Goal: Contribute content: Contribute content

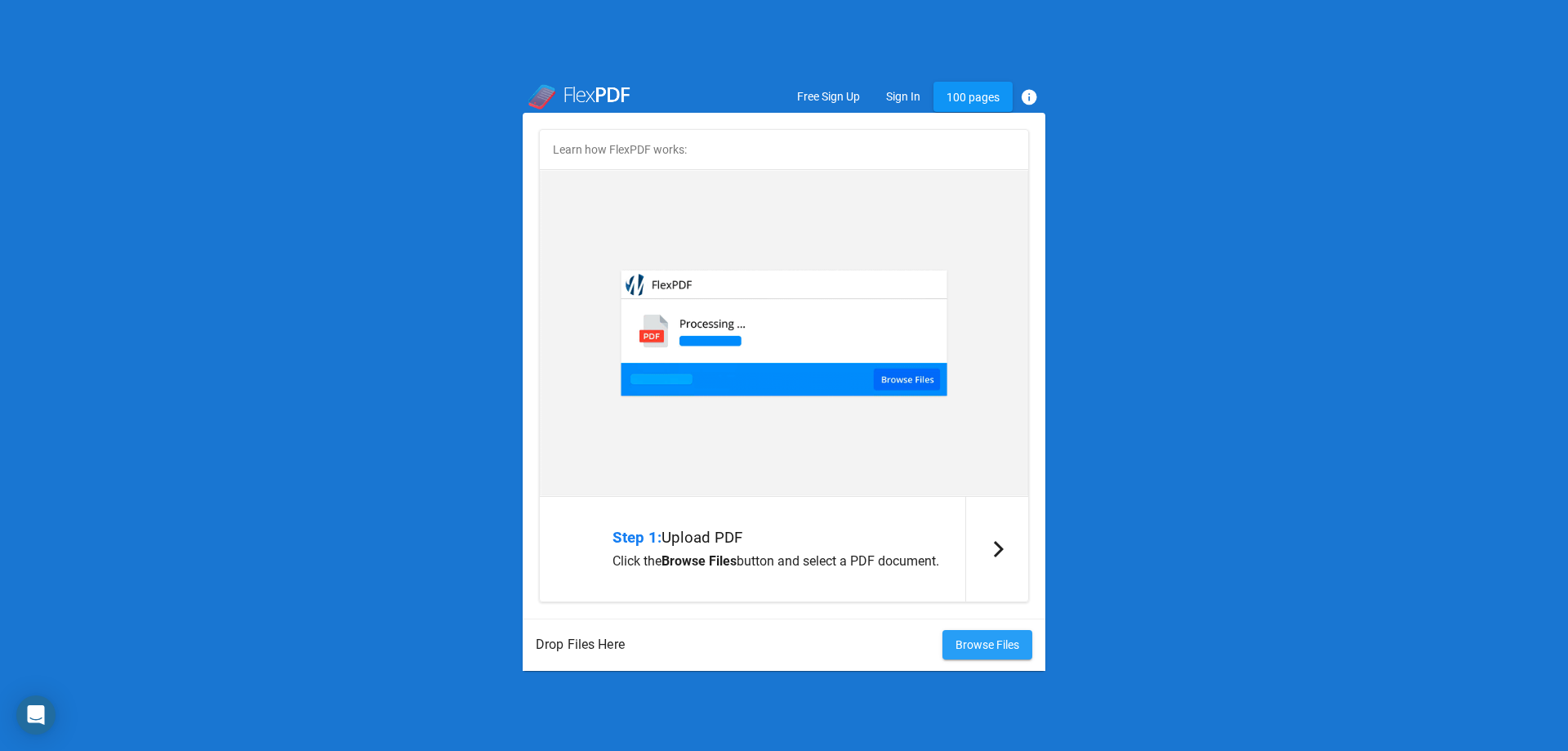
click at [977, 650] on span "Browse Files" at bounding box center [987, 644] width 64 height 13
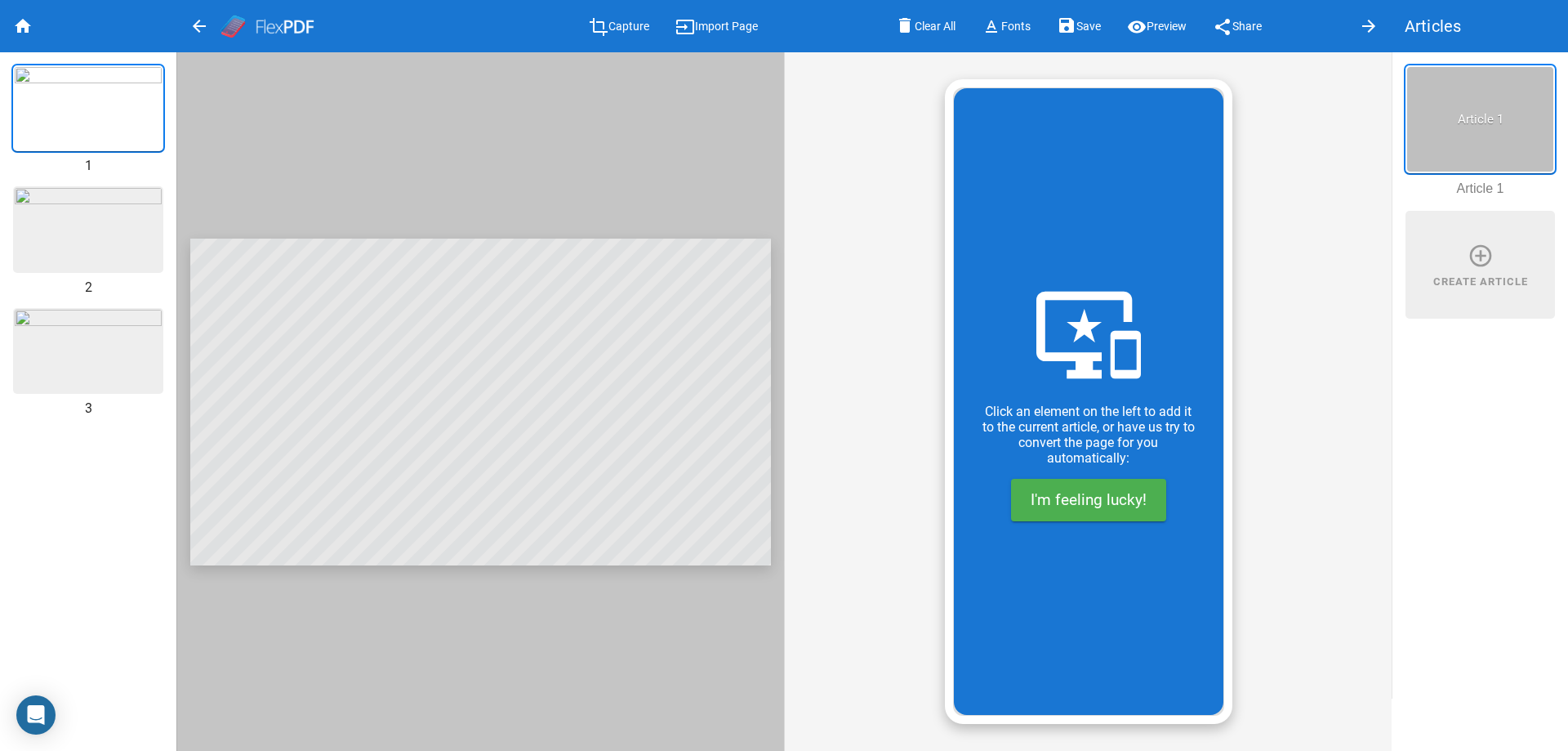
click at [87, 231] on img at bounding box center [88, 229] width 147 height 82
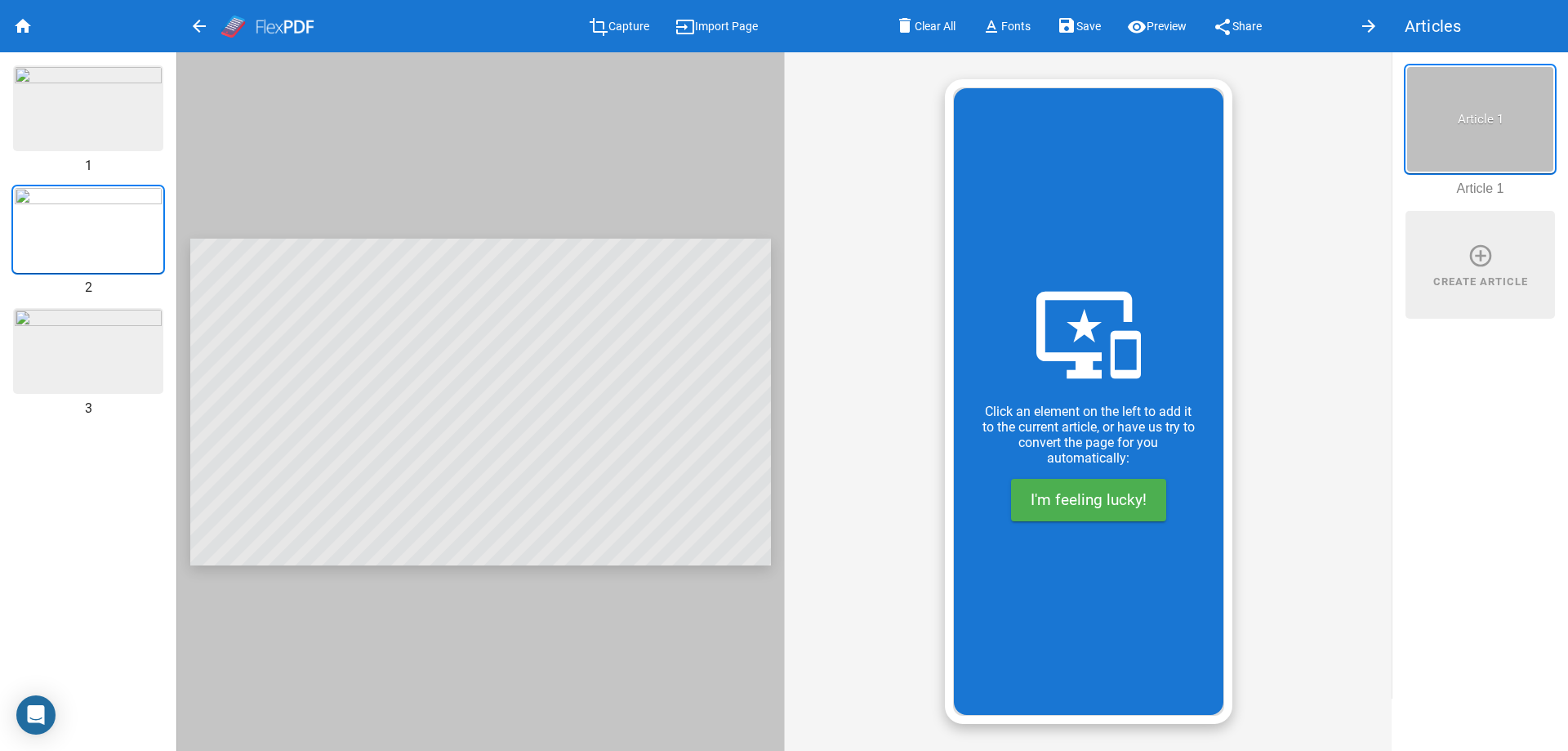
click at [88, 339] on img at bounding box center [88, 351] width 147 height 82
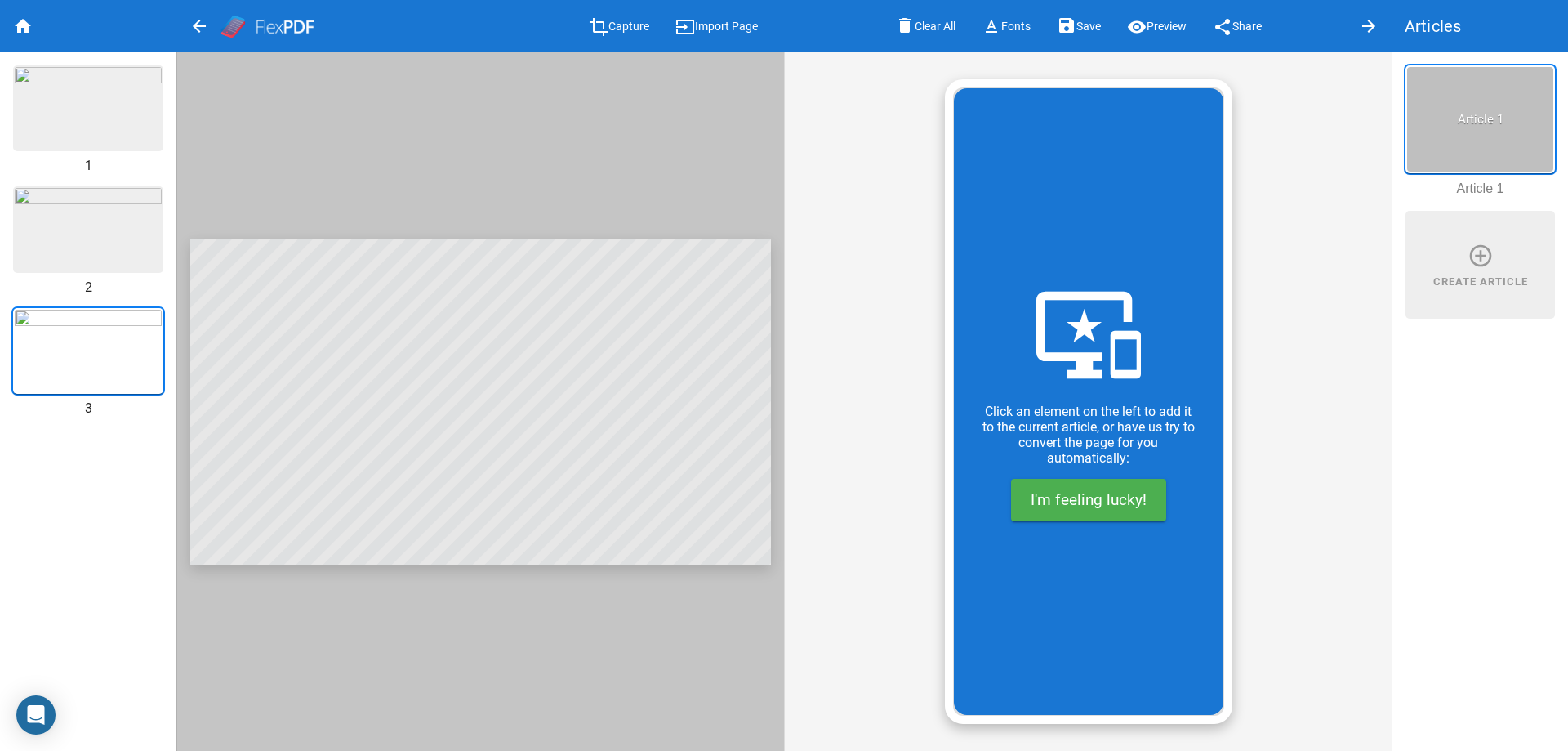
click at [86, 120] on img at bounding box center [88, 108] width 147 height 82
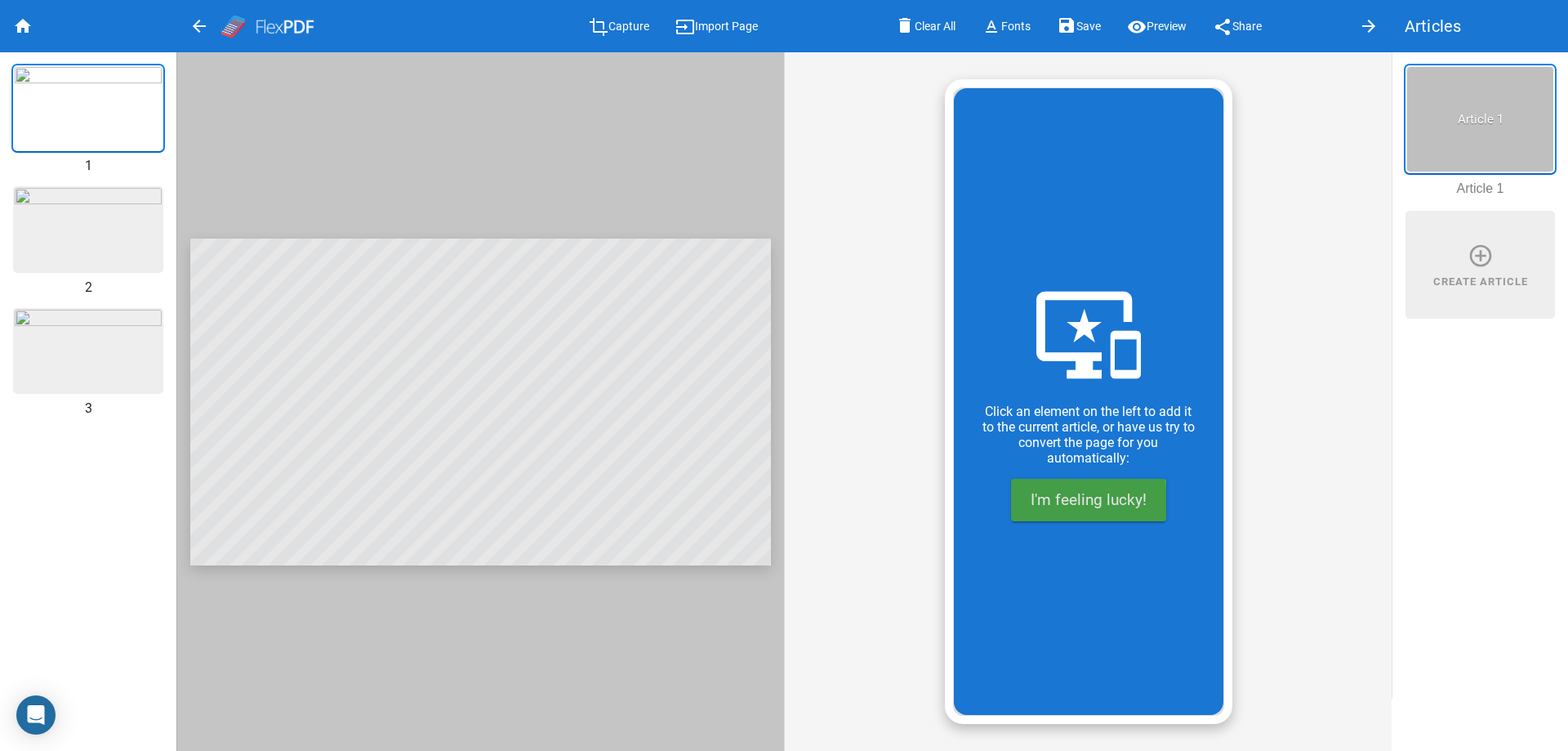
click at [1075, 504] on span "I'm feeling lucky!" at bounding box center [1089, 499] width 116 height 19
type input "Toolkit Meedoen"
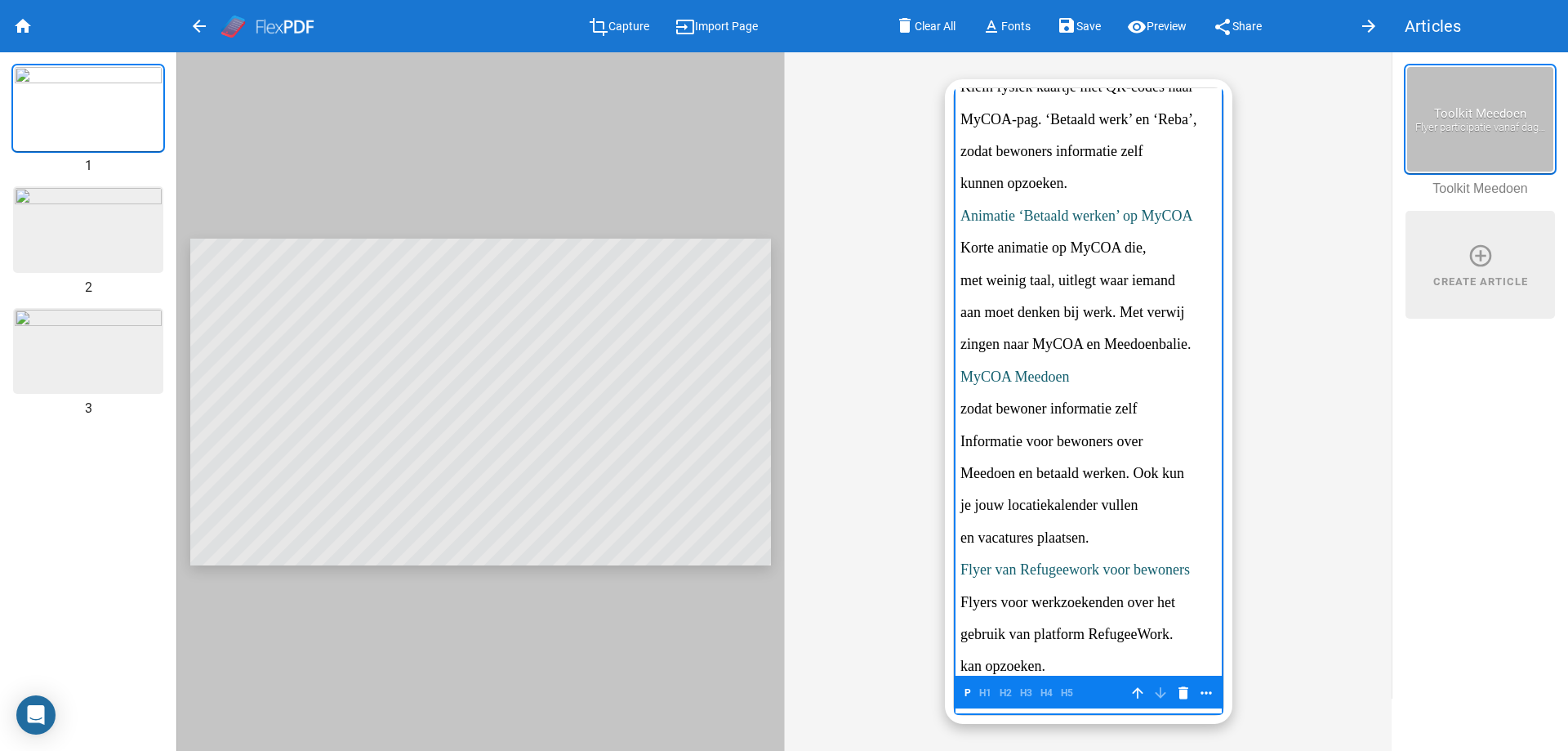
scroll to position [2601, 0]
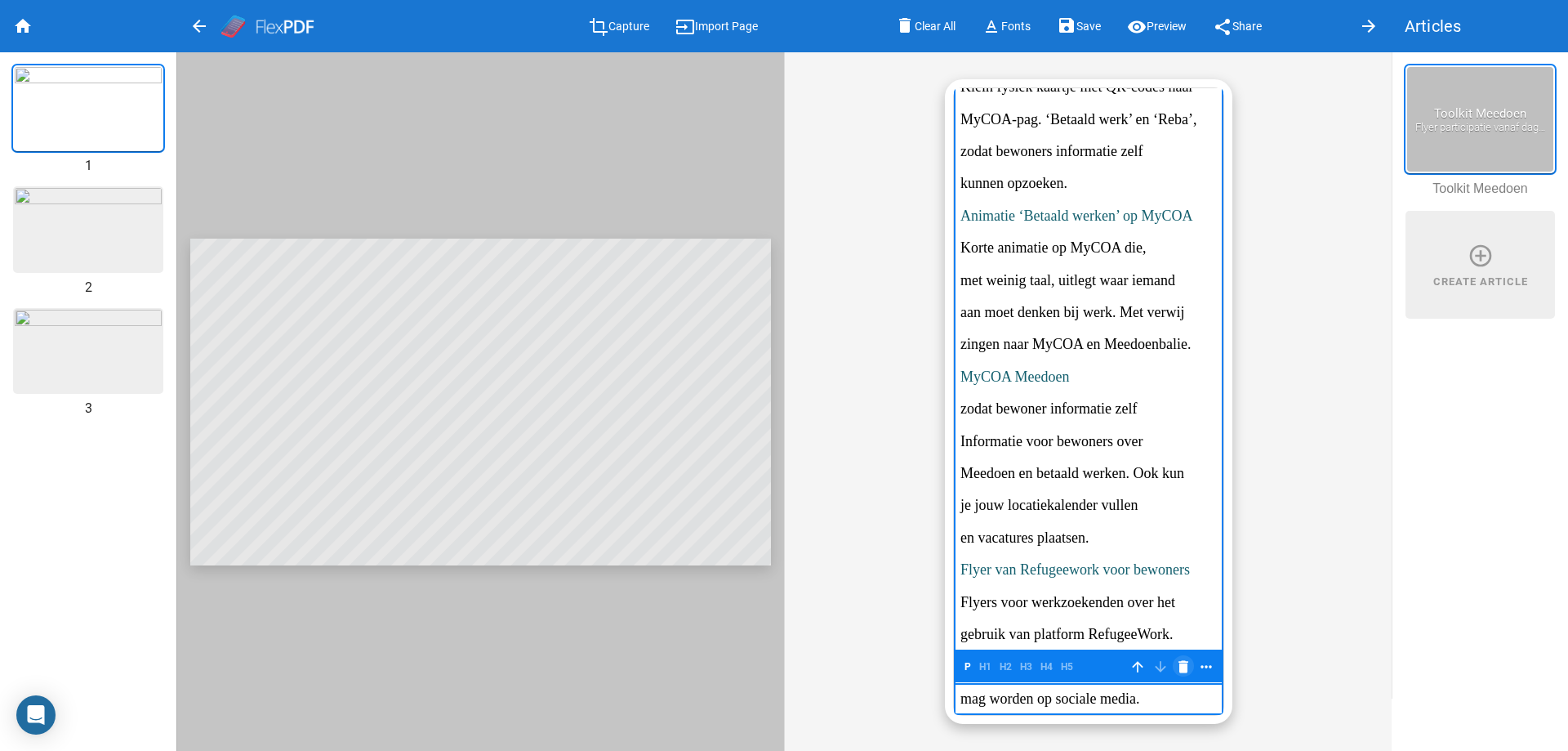
drag, startPoint x: 1178, startPoint y: 661, endPoint x: 263, endPoint y: 531, distance: 924.2
click at [1178, 661] on mat-icon "delete" at bounding box center [1183, 666] width 20 height 20
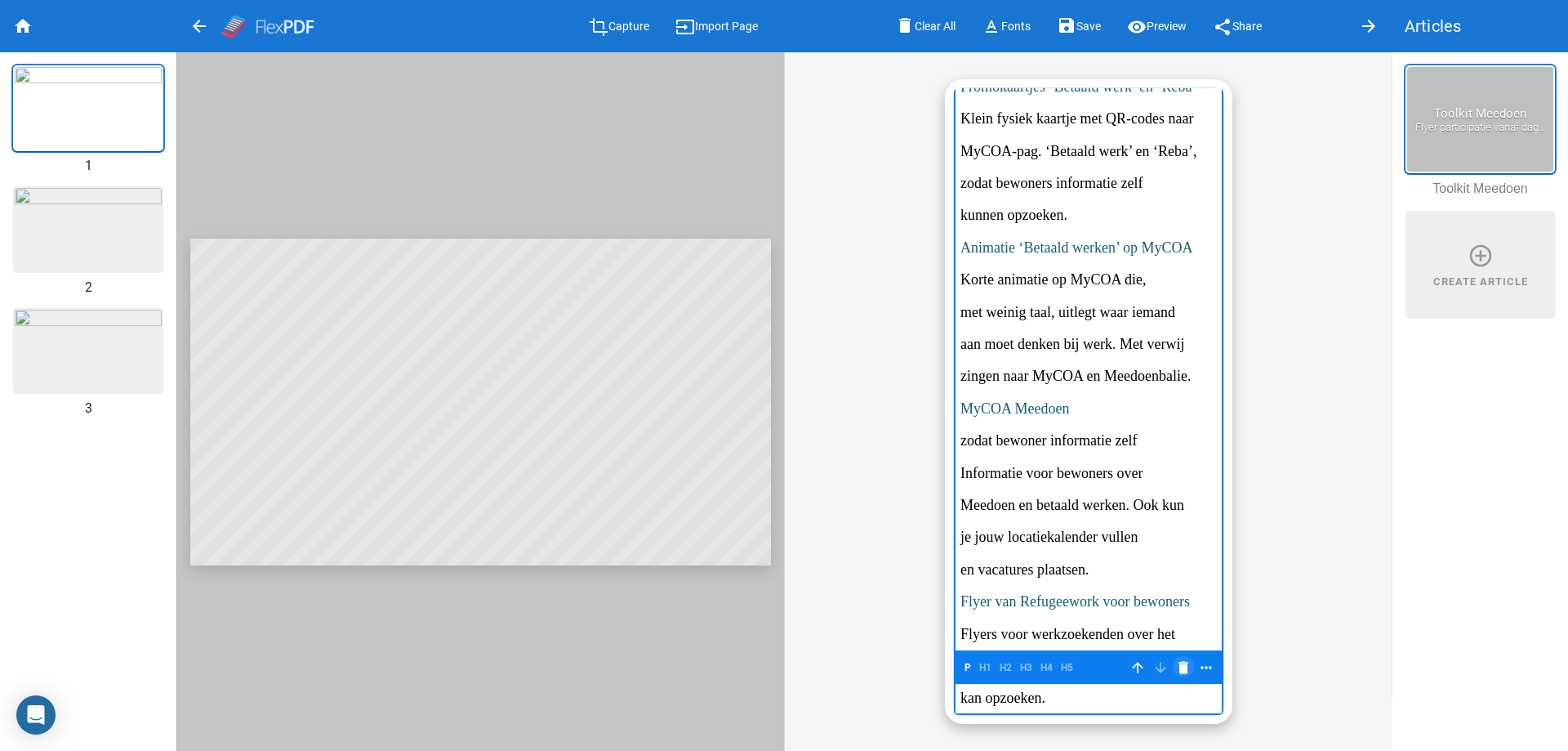
click at [1183, 668] on mat-icon "delete" at bounding box center [1183, 667] width 20 height 20
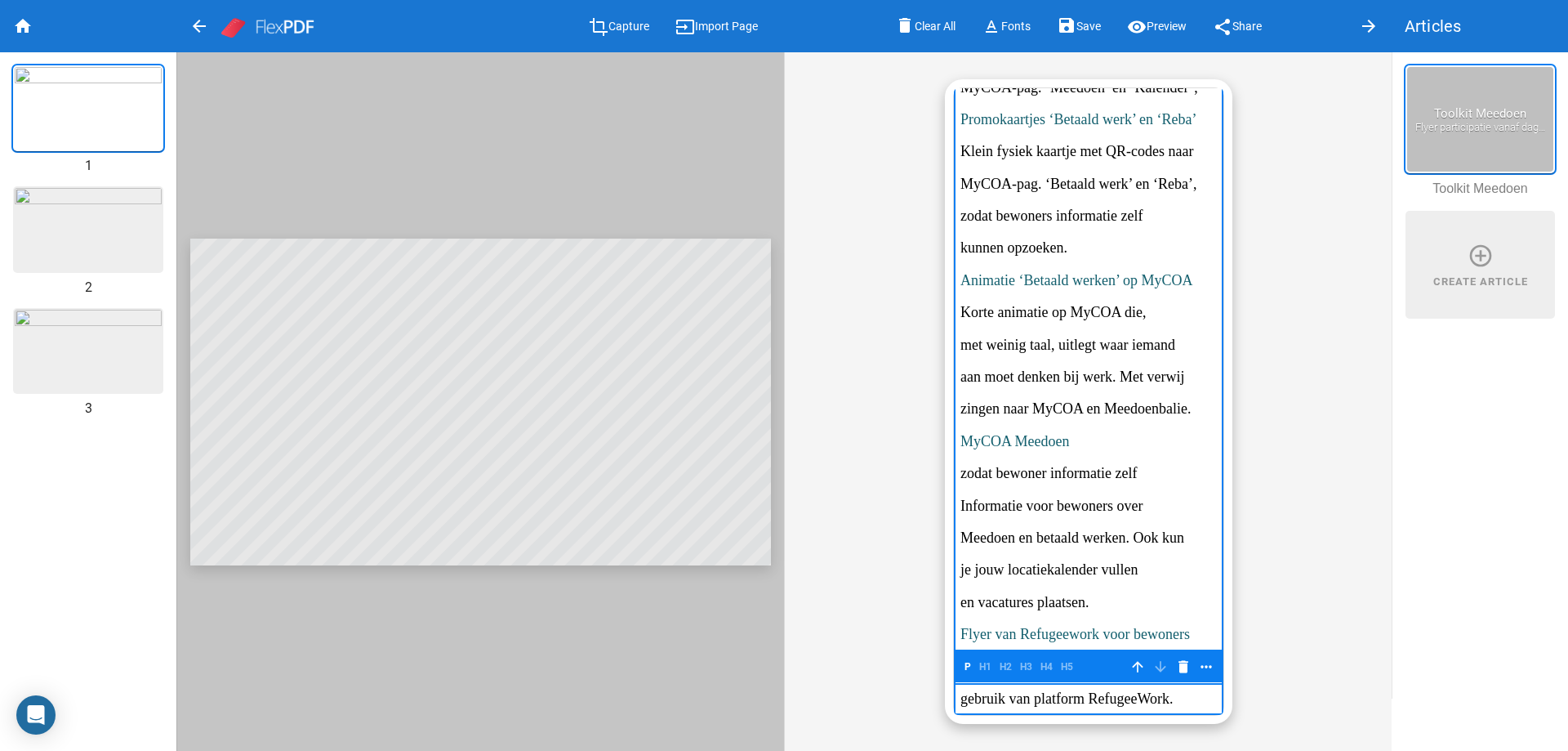
click at [1183, 668] on mat-icon "delete" at bounding box center [1183, 666] width 20 height 20
click at [1183, 668] on mat-icon "delete" at bounding box center [1183, 667] width 20 height 20
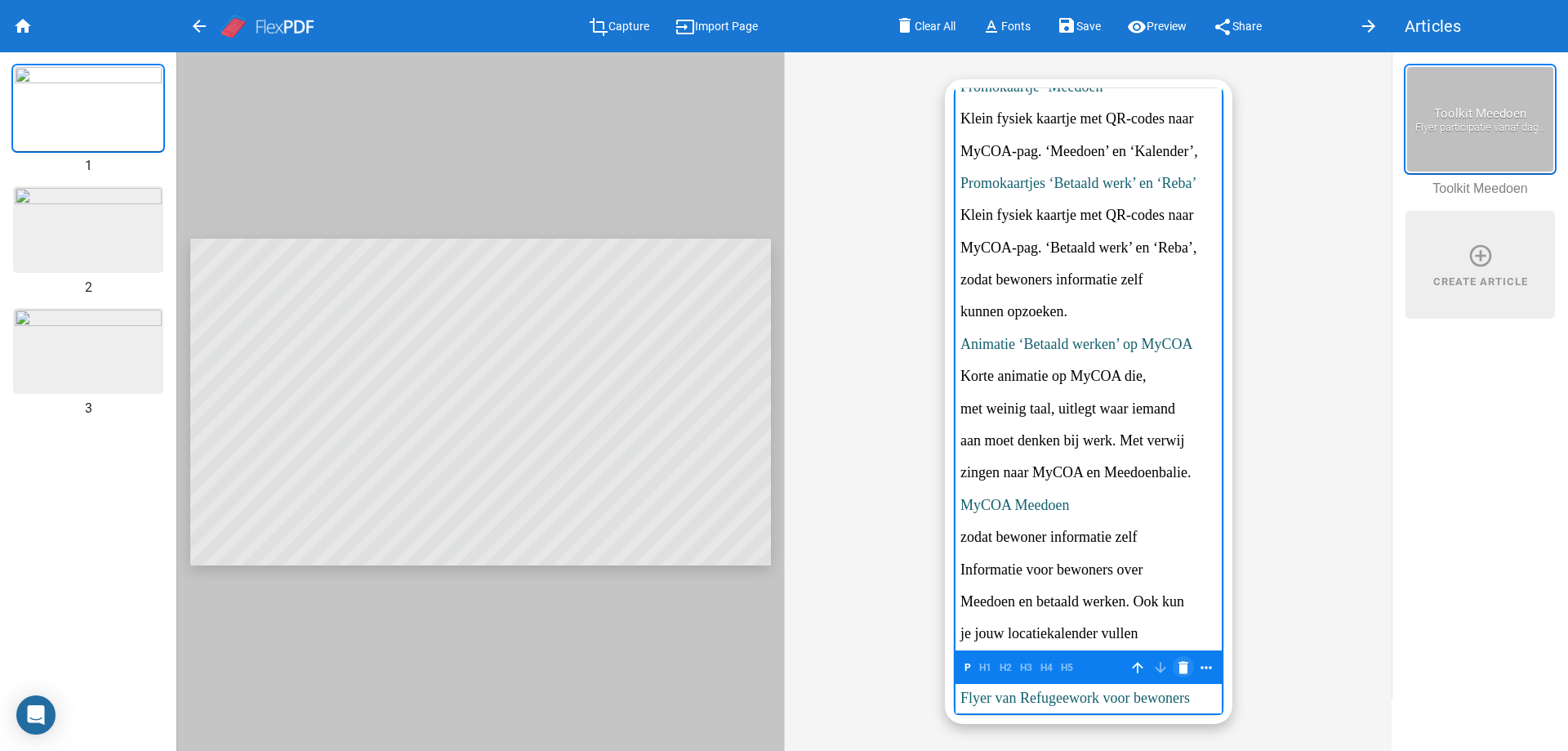
click at [1183, 668] on mat-icon "delete" at bounding box center [1183, 667] width 20 height 20
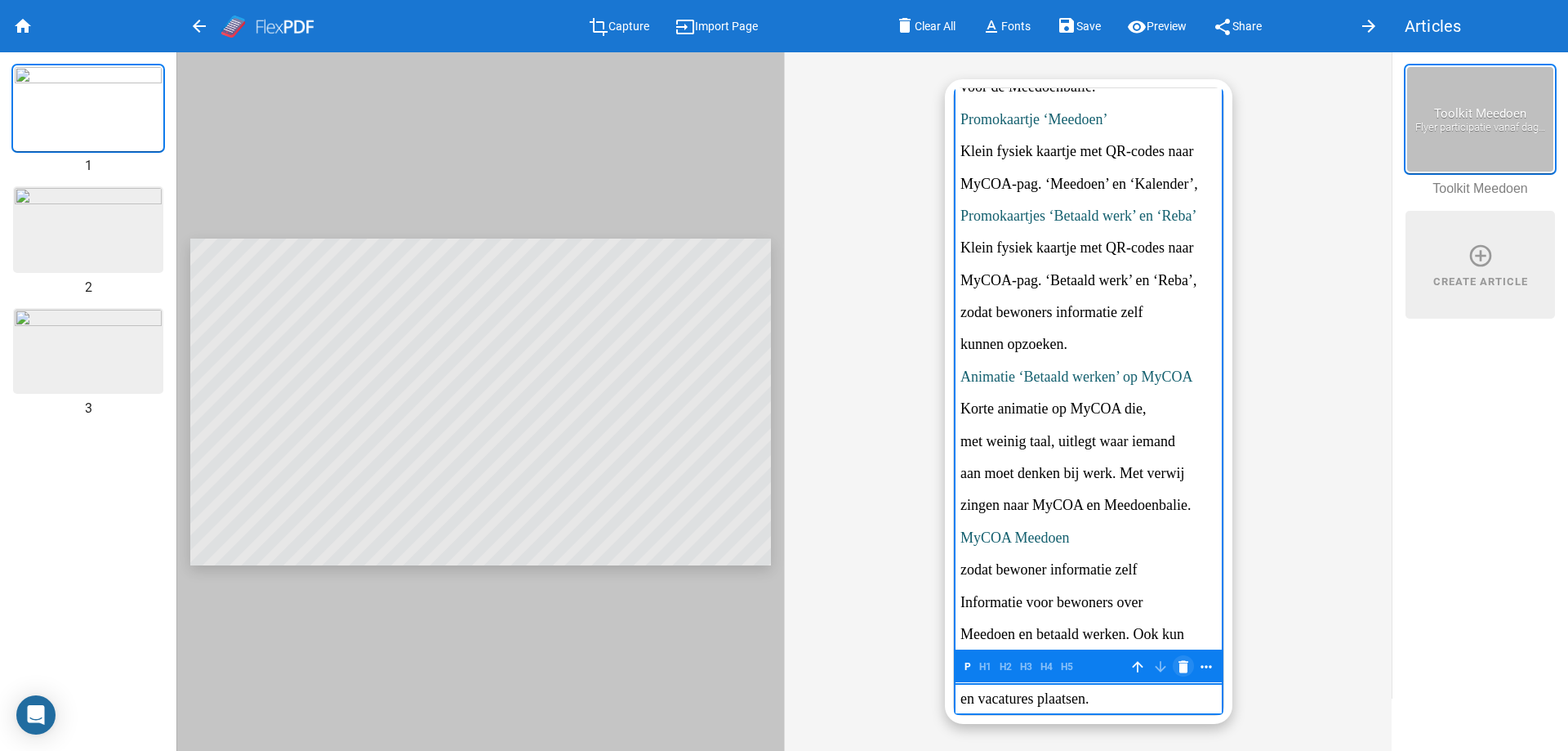
click at [1183, 668] on mat-icon "delete" at bounding box center [1183, 666] width 20 height 20
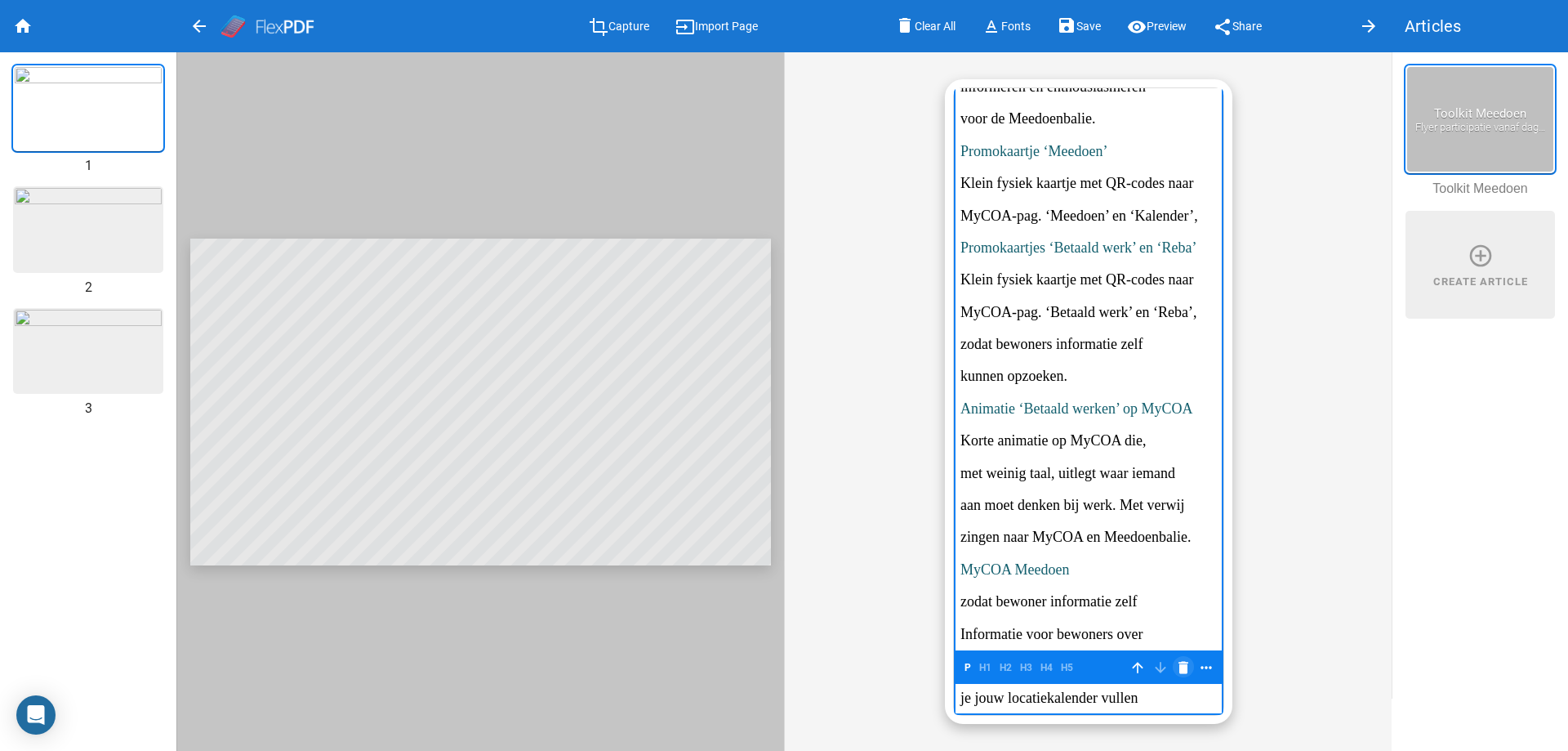
click at [1183, 668] on mat-icon "delete" at bounding box center [1183, 667] width 20 height 20
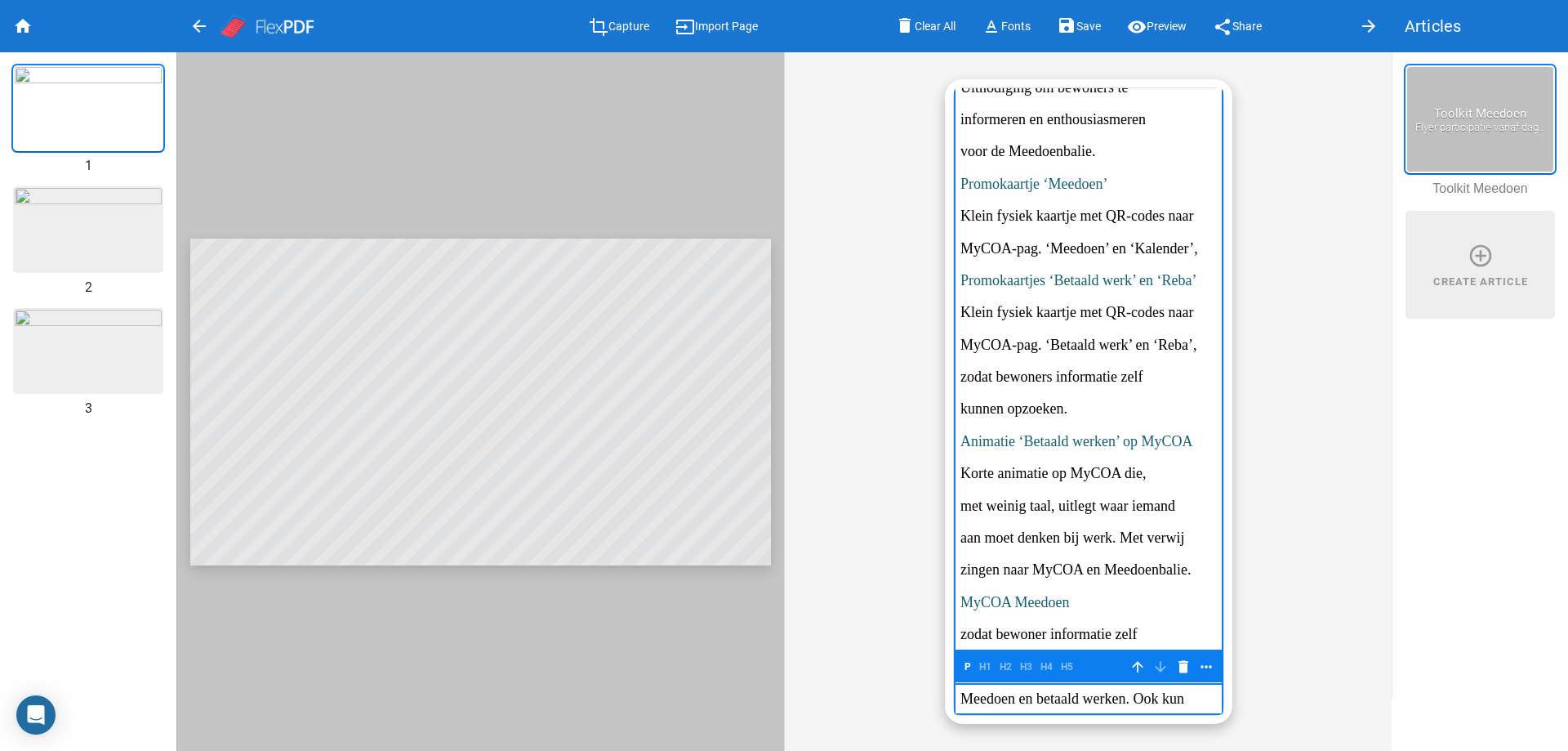
click at [201, 27] on mat-icon "arrow_back" at bounding box center [199, 26] width 20 height 20
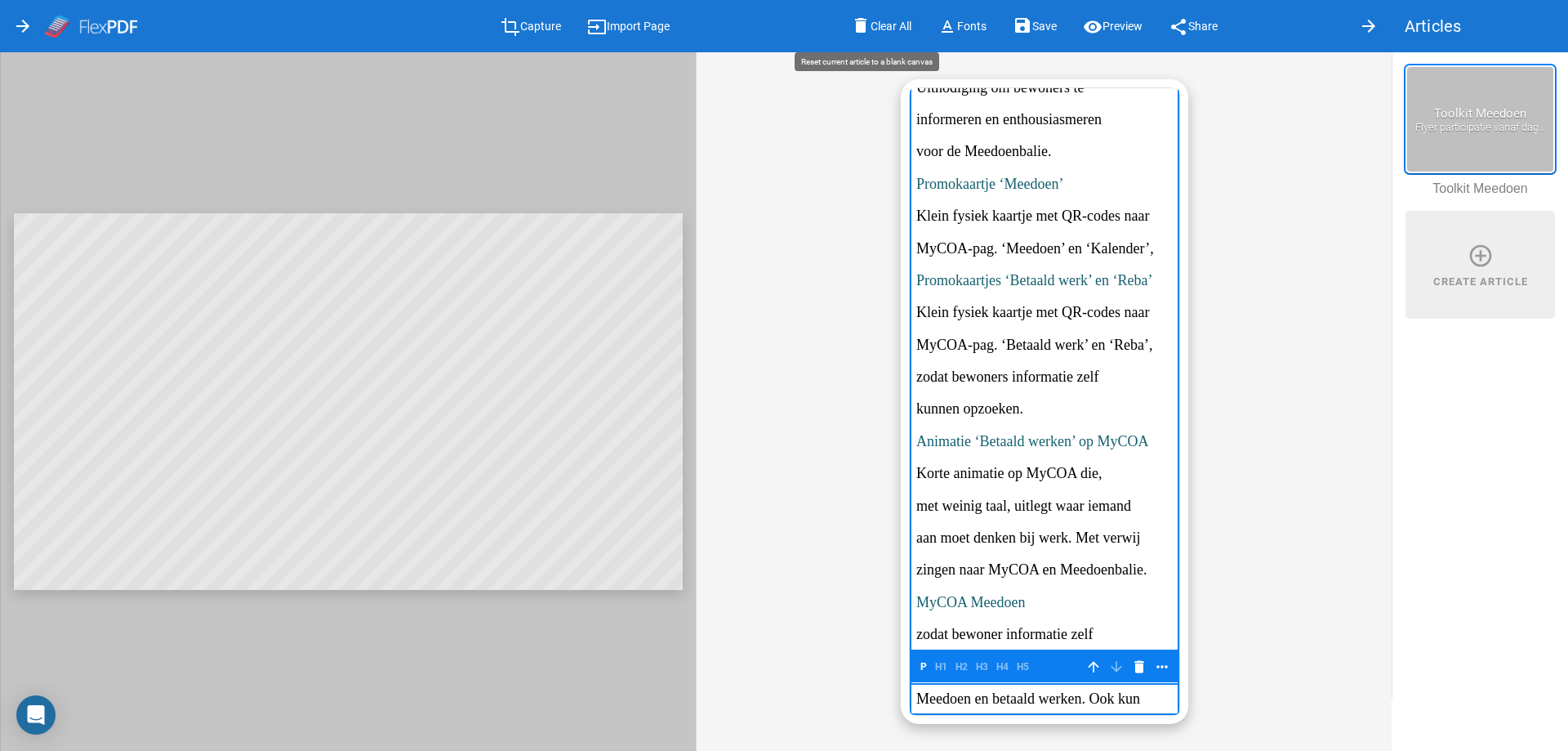
click at [879, 30] on span "Clear All" at bounding box center [891, 27] width 41 height 13
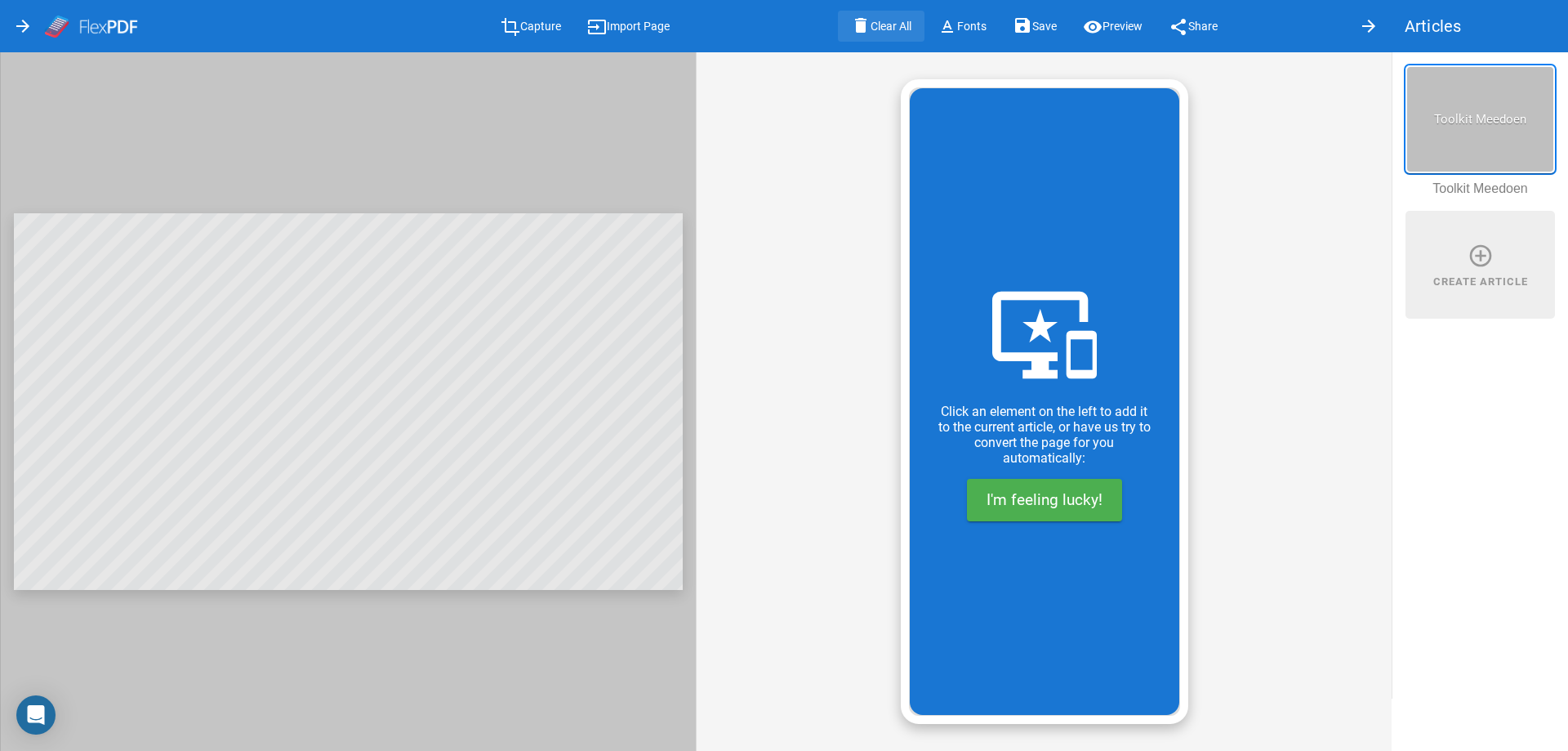
scroll to position [0, 0]
click at [23, 27] on mat-icon "arrow_forward" at bounding box center [22, 26] width 20 height 20
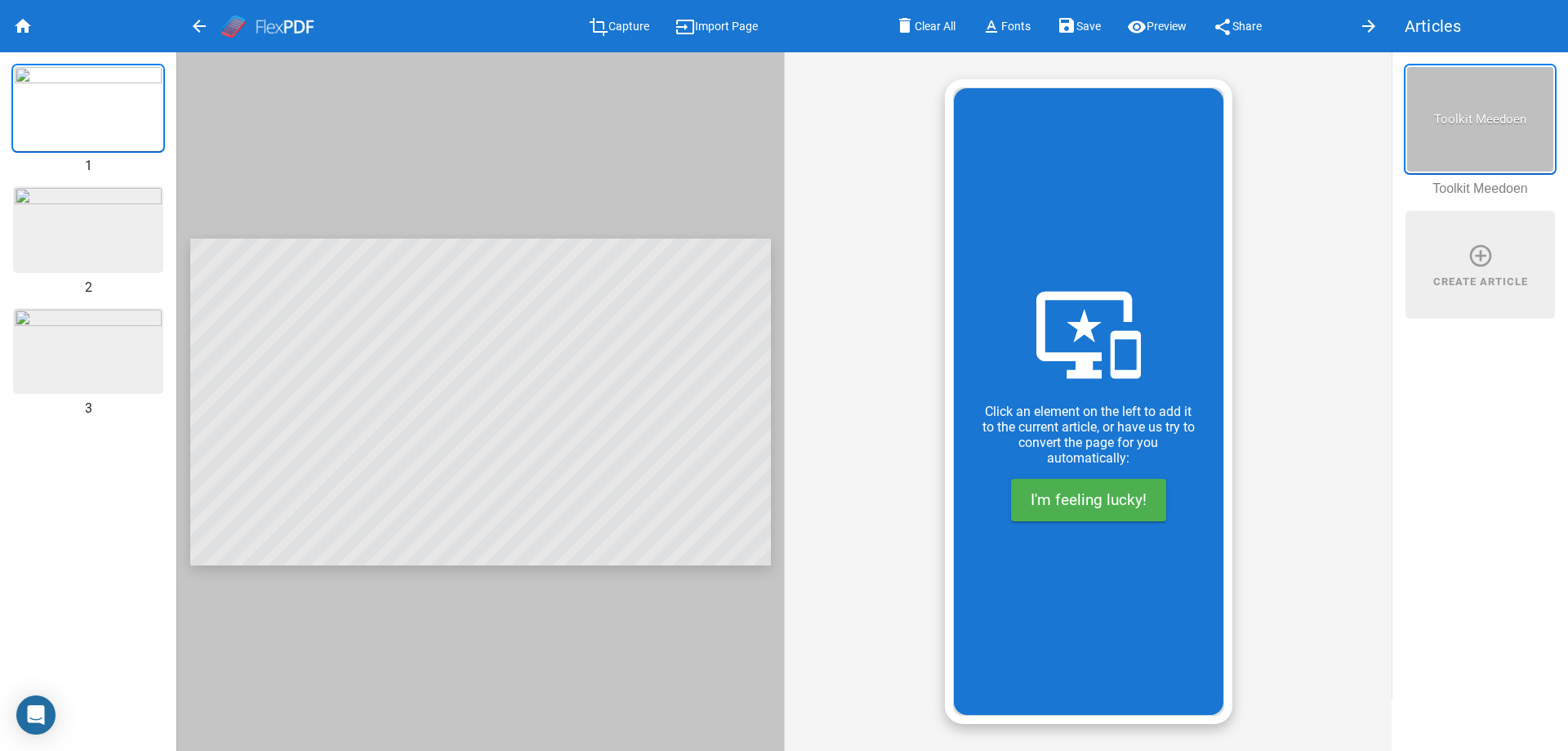
click at [80, 101] on img at bounding box center [88, 108] width 147 height 82
click at [71, 223] on img at bounding box center [88, 229] width 147 height 82
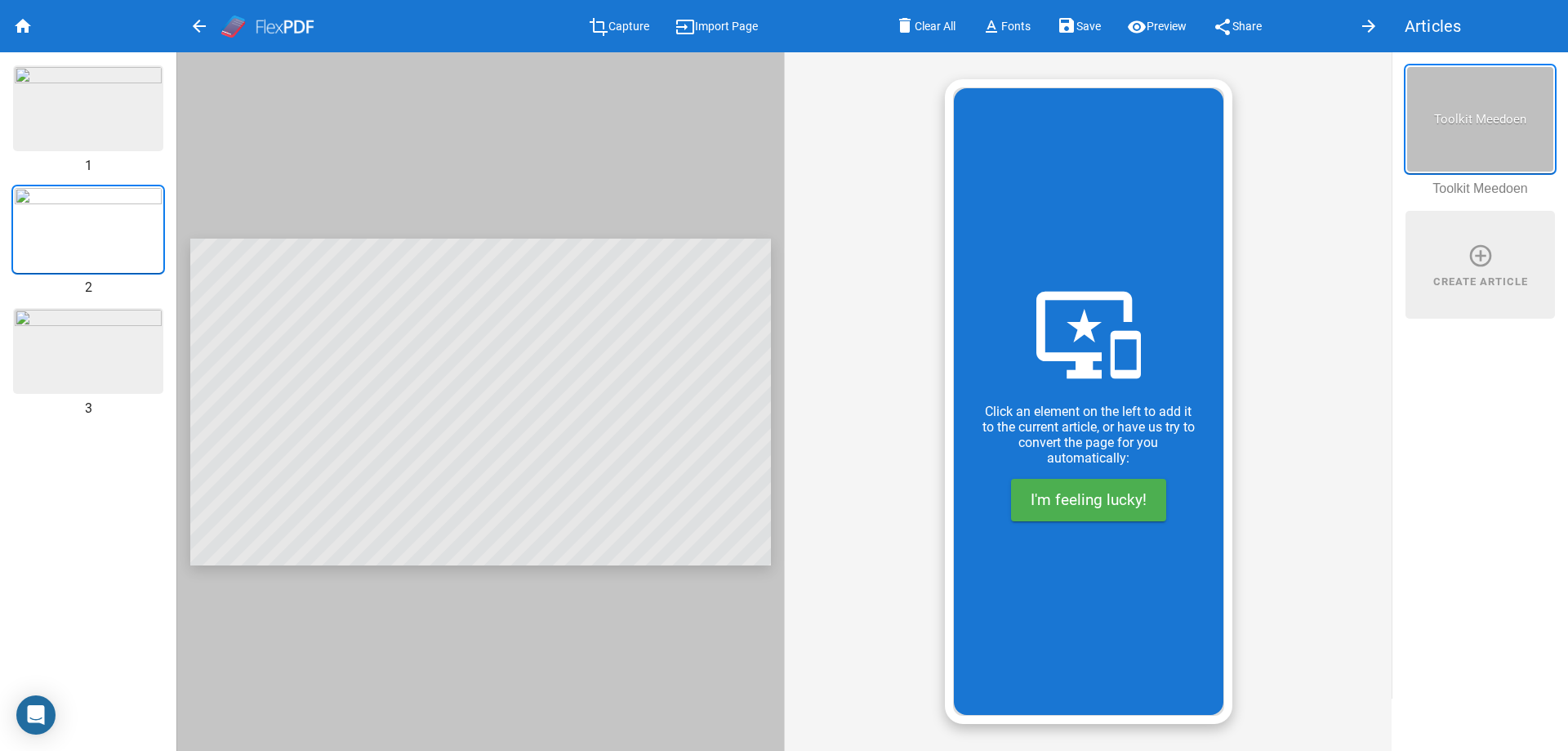
click at [81, 91] on img at bounding box center [88, 108] width 147 height 82
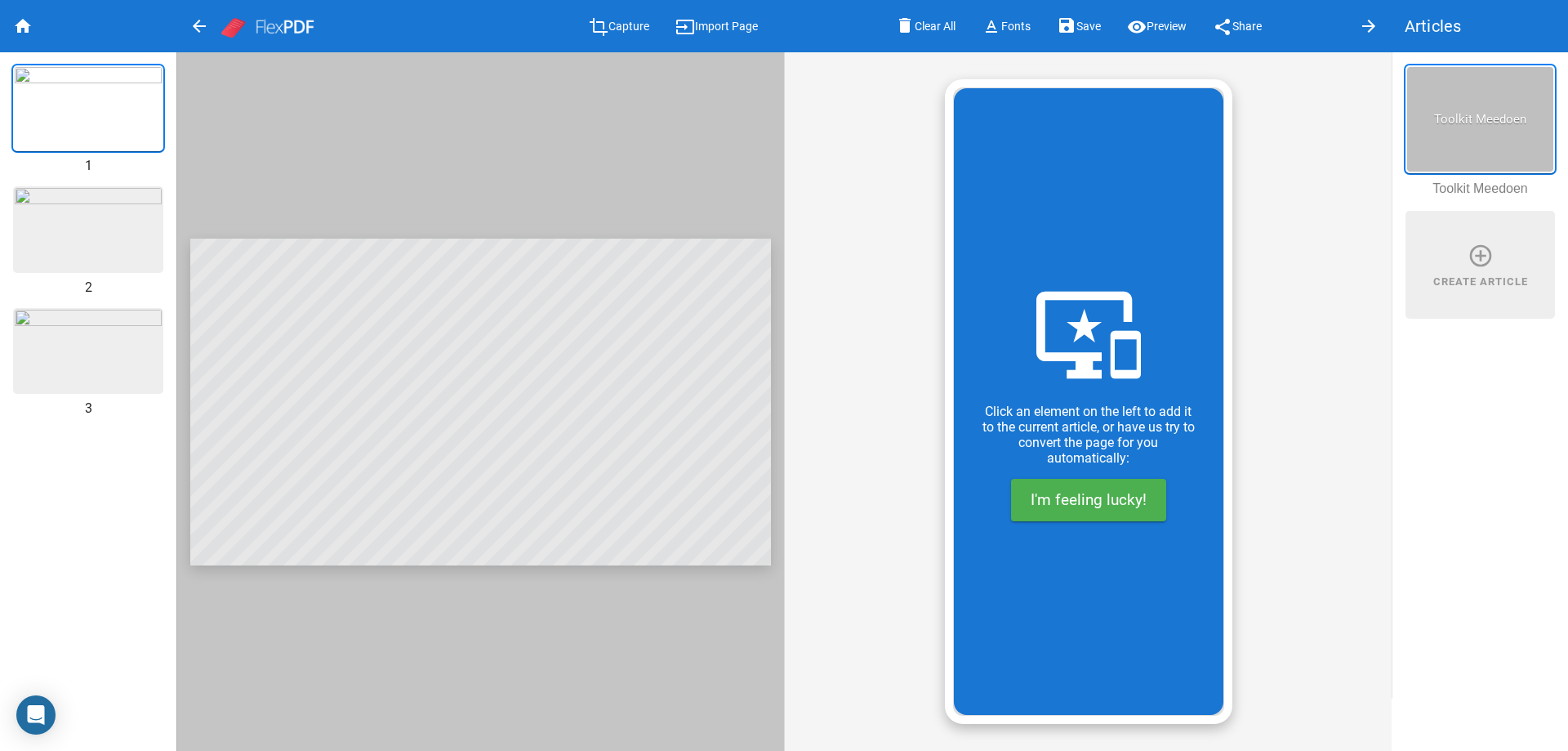
click at [108, 223] on img at bounding box center [88, 229] width 147 height 82
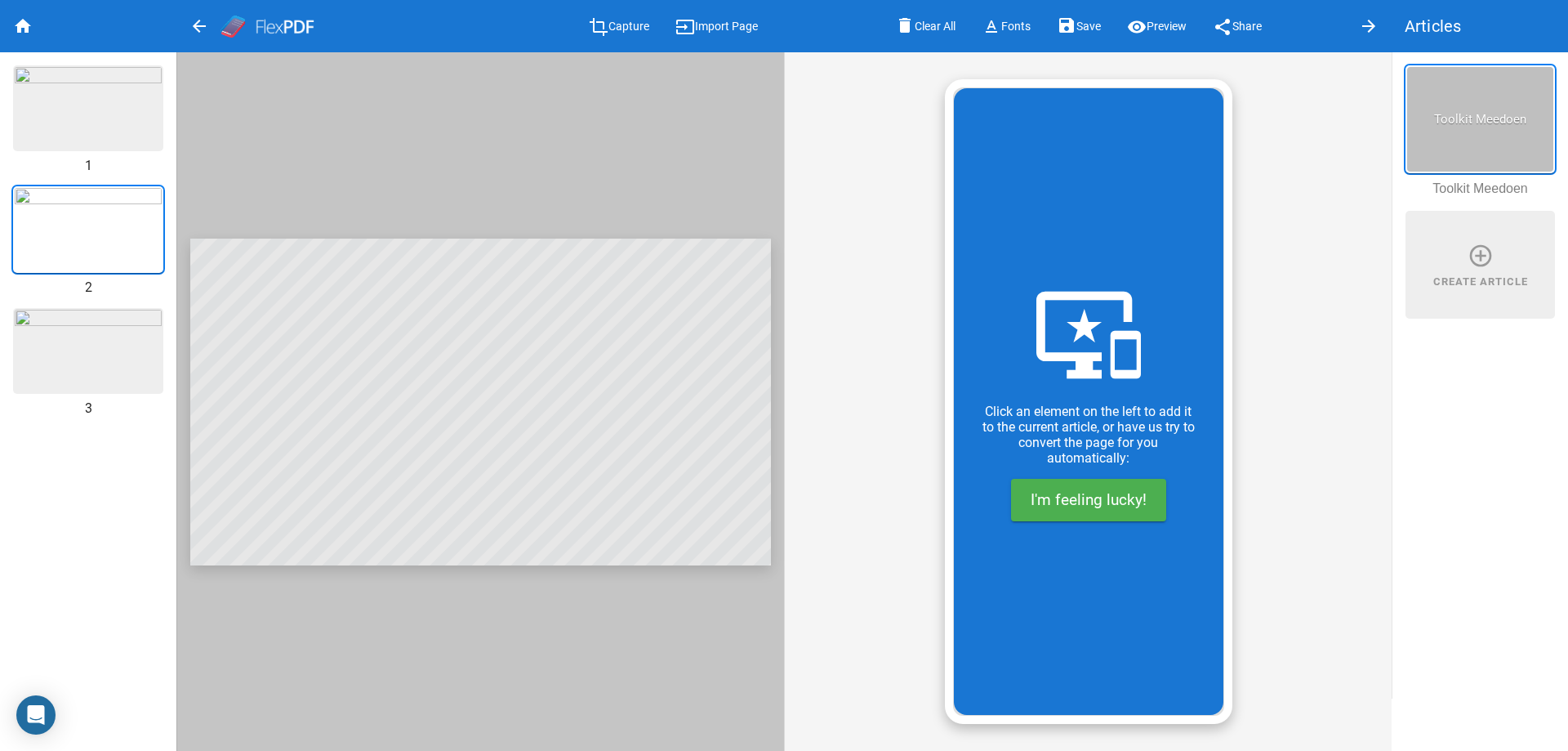
click at [109, 325] on img at bounding box center [88, 351] width 147 height 82
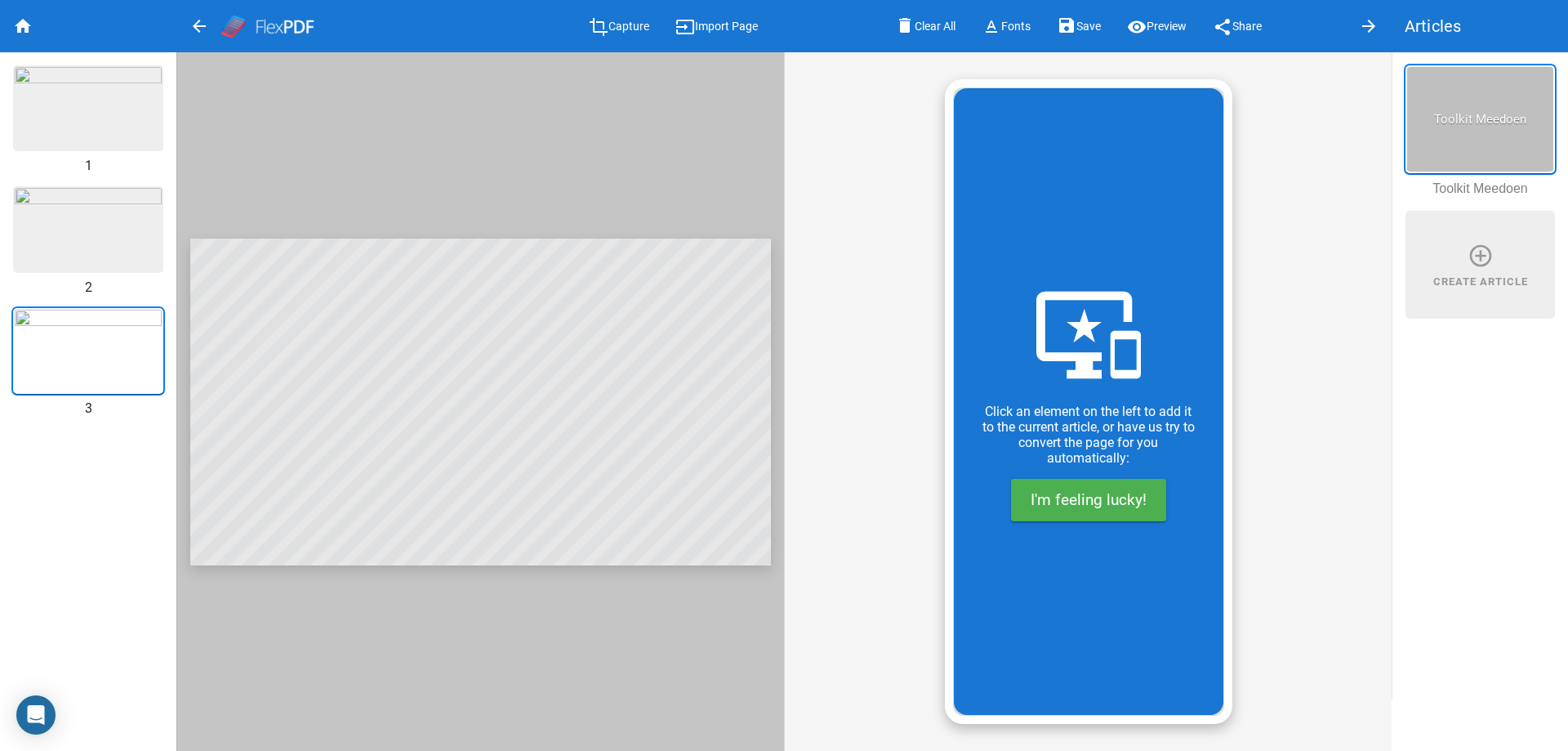
click at [107, 117] on img at bounding box center [88, 108] width 147 height 82
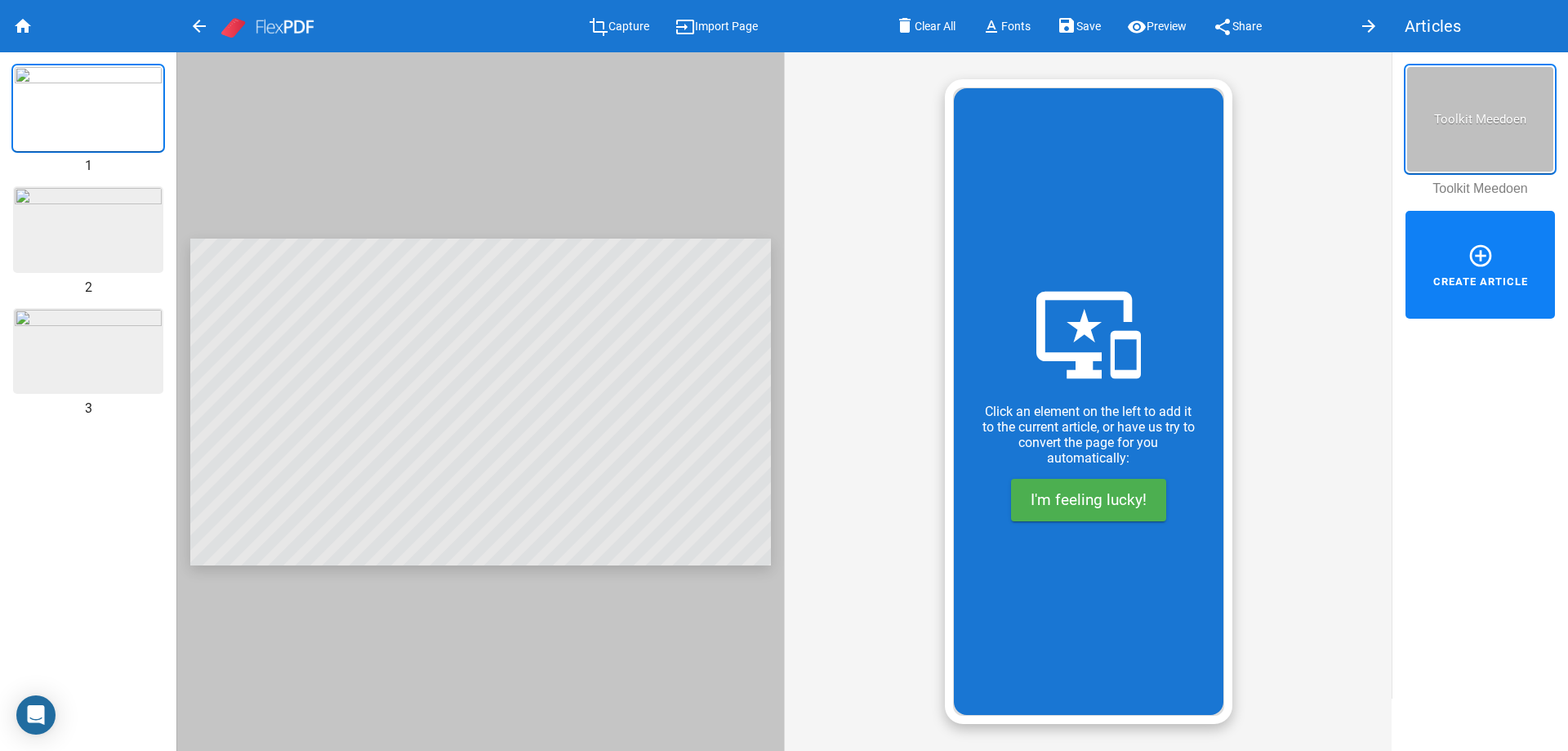
click at [1480, 260] on mat-icon "add_circle_outline" at bounding box center [1480, 255] width 26 height 26
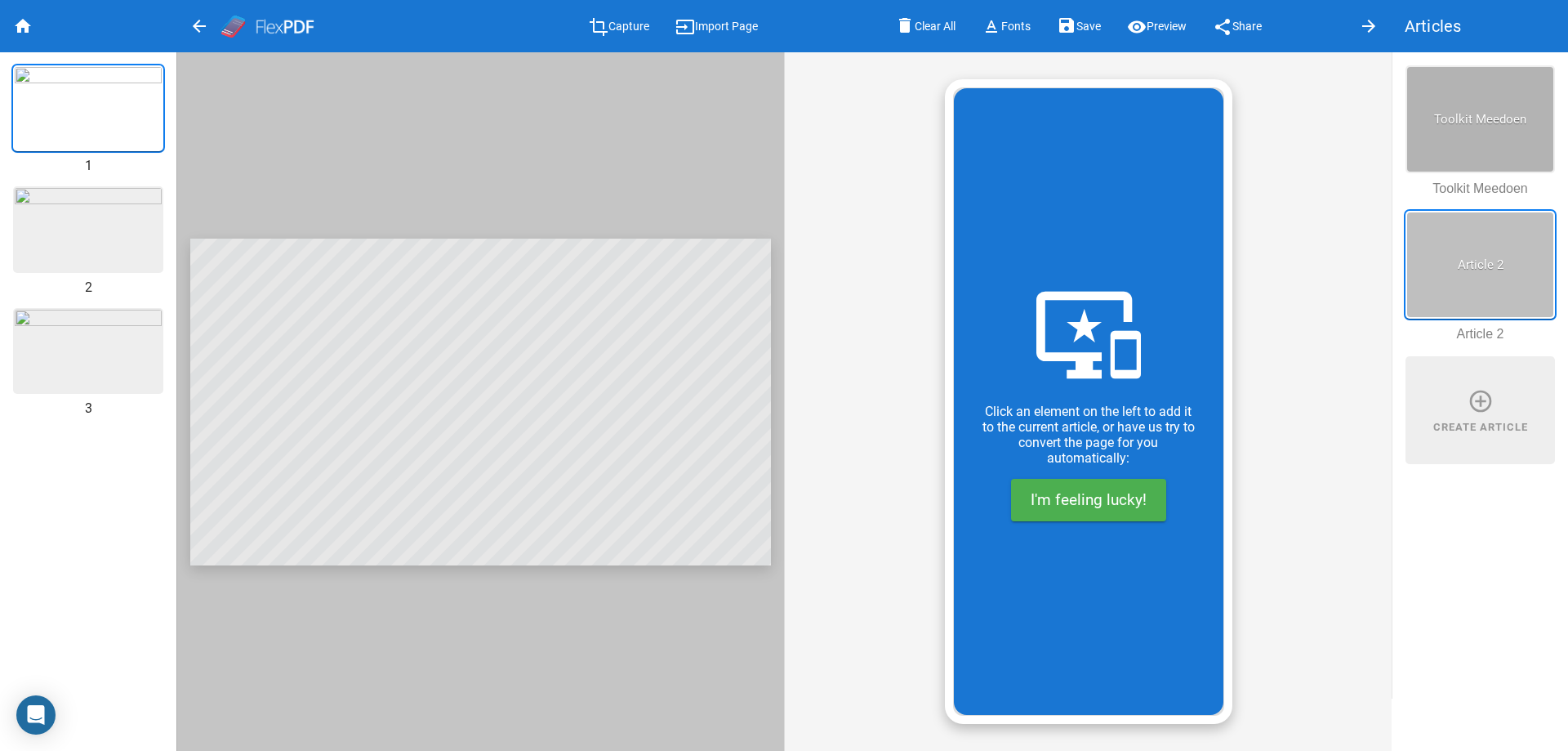
click at [127, 240] on img at bounding box center [88, 229] width 147 height 82
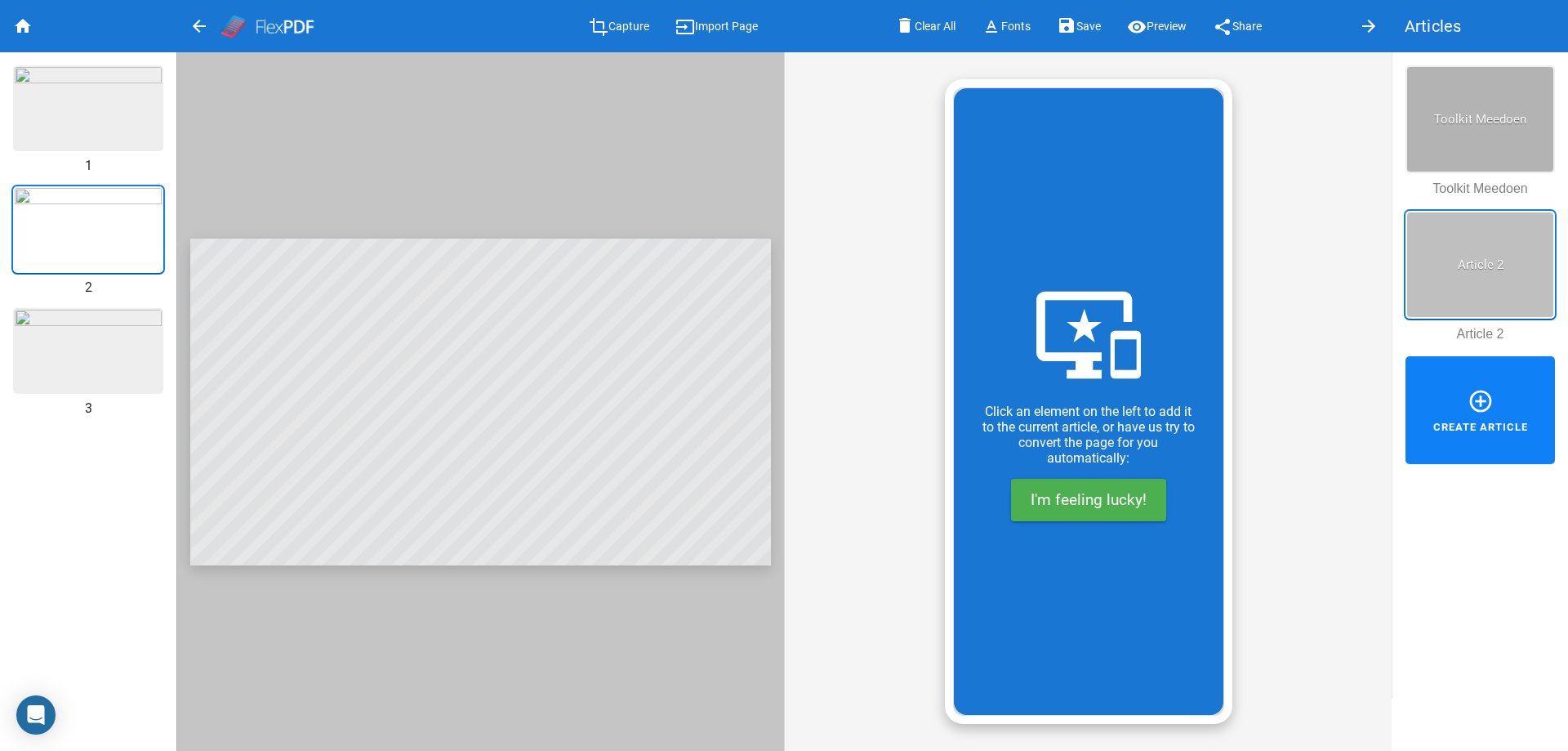
click at [1504, 416] on div "add_circle_outline Create Article" at bounding box center [1480, 409] width 149 height 107
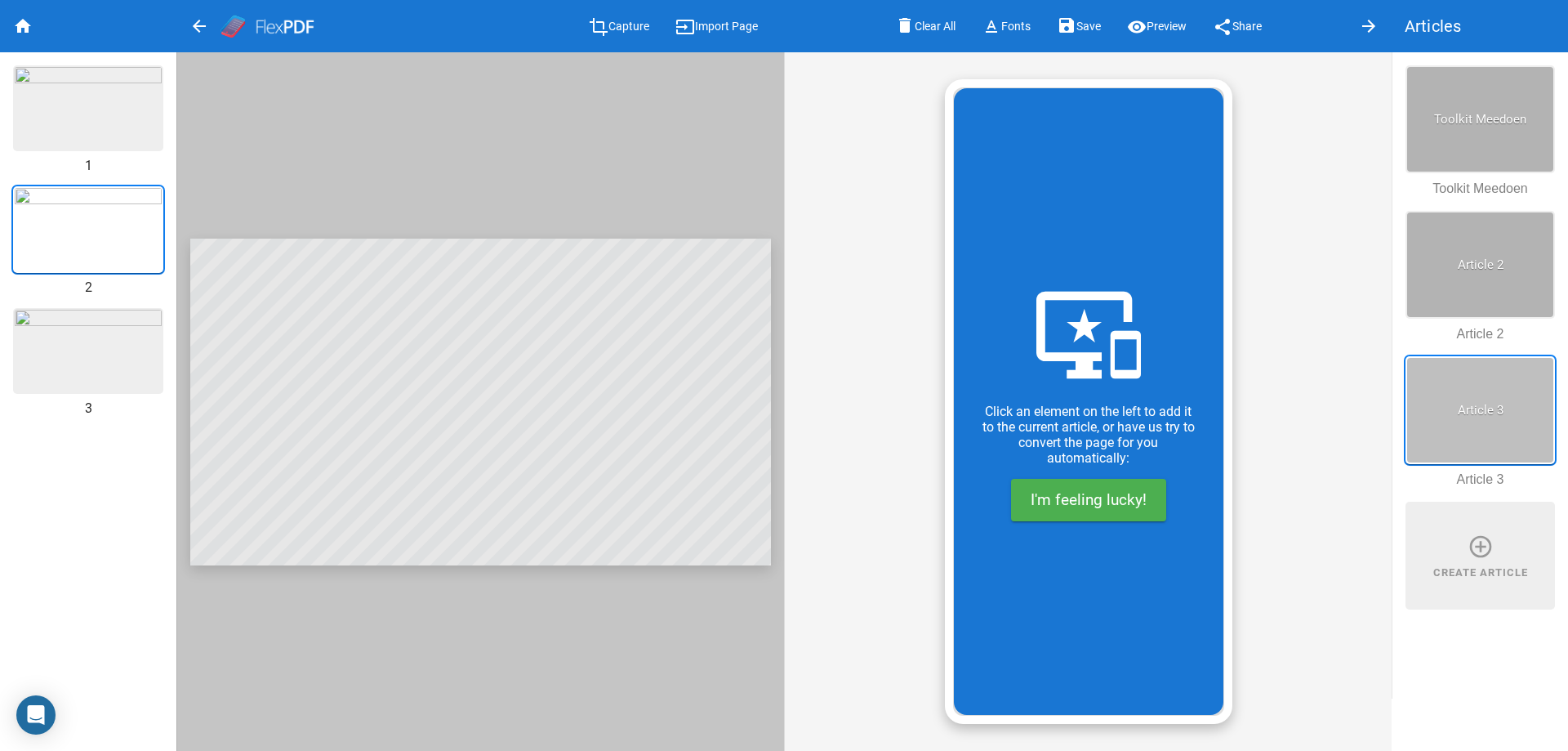
click at [82, 345] on img at bounding box center [88, 351] width 147 height 82
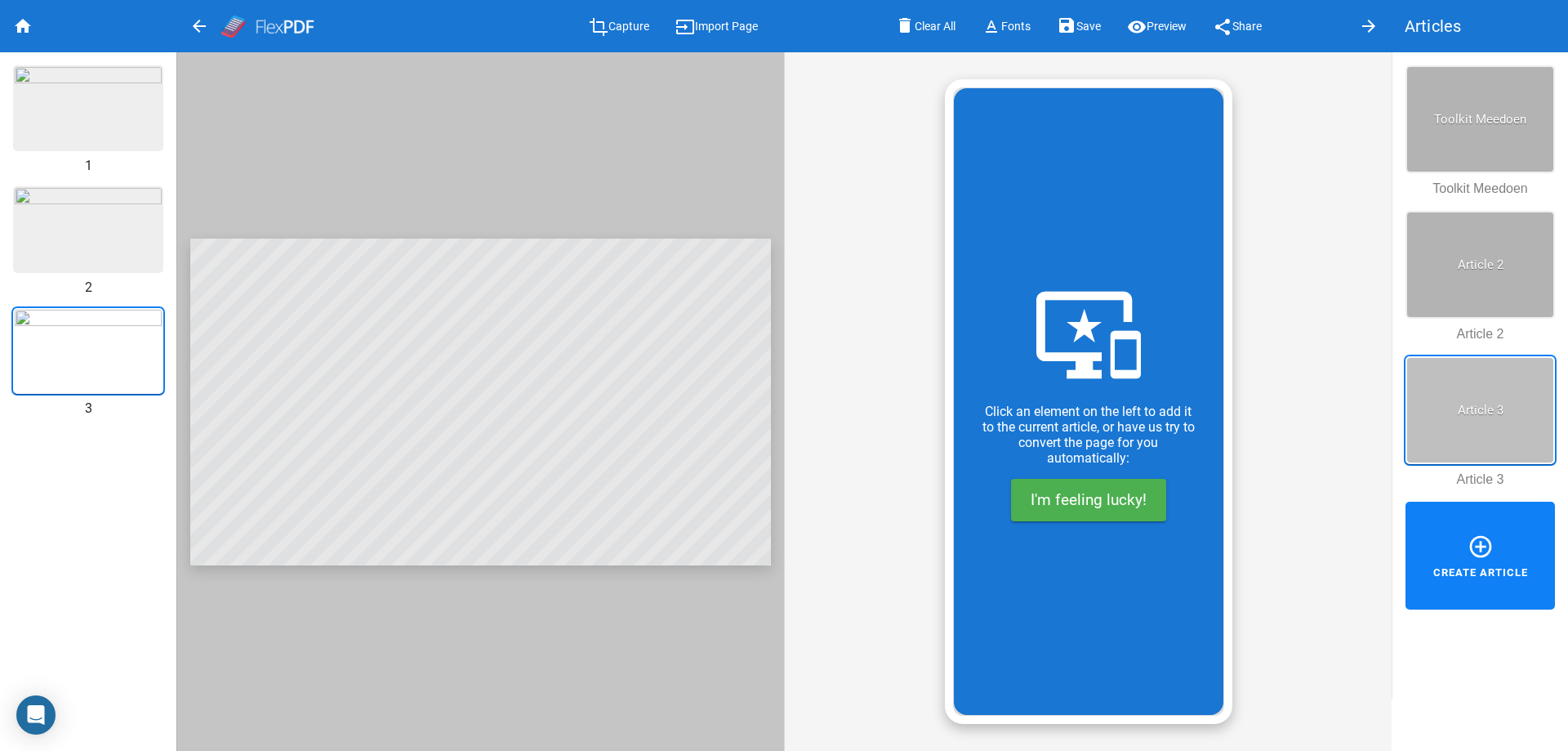
click at [1494, 558] on div "add_circle_outline Create Article" at bounding box center [1480, 555] width 149 height 107
